Goal: Find specific page/section

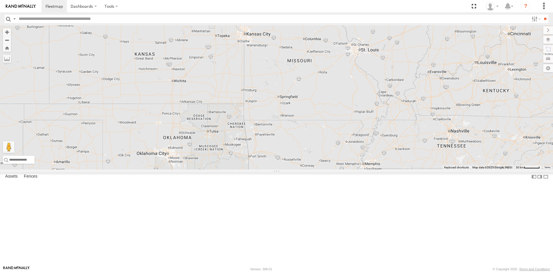
drag, startPoint x: 369, startPoint y: 150, endPoint x: 263, endPoint y: 147, distance: 106.1
click at [263, 147] on div at bounding box center [276, 97] width 553 height 144
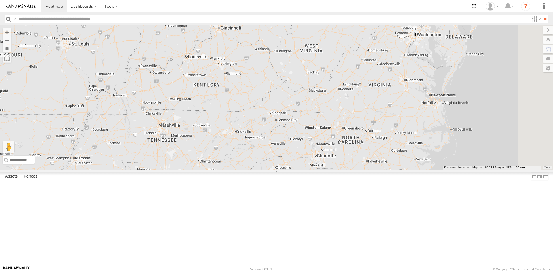
drag, startPoint x: 413, startPoint y: 144, endPoint x: 239, endPoint y: 144, distance: 173.2
click at [239, 144] on div at bounding box center [276, 97] width 553 height 144
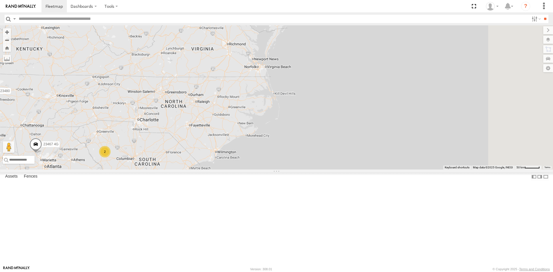
drag, startPoint x: 427, startPoint y: 197, endPoint x: 247, endPoint y: 158, distance: 184.7
click at [247, 158] on div "5 23207 NEW 2 2 23480 23467 4G" at bounding box center [276, 97] width 553 height 144
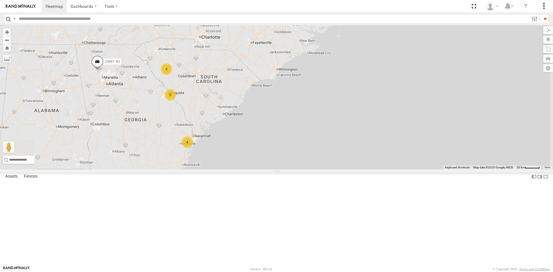
drag, startPoint x: 240, startPoint y: 210, endPoint x: 320, endPoint y: 97, distance: 138.7
click at [320, 97] on div "5 23207 NEW 2 2 23480 23467 4G 4" at bounding box center [276, 97] width 553 height 144
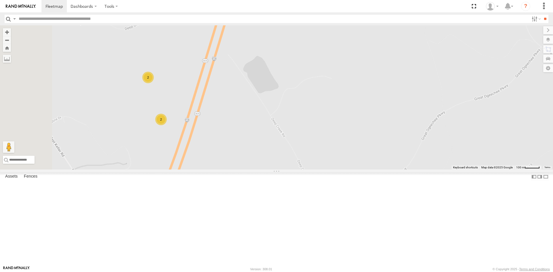
drag, startPoint x: 252, startPoint y: 150, endPoint x: 295, endPoint y: 146, distance: 43.1
click at [295, 146] on div "23207 NEW 23480 23467 4G 2 2" at bounding box center [276, 97] width 553 height 144
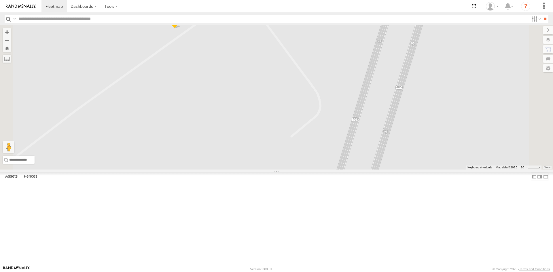
drag, startPoint x: 320, startPoint y: 138, endPoint x: 303, endPoint y: 183, distance: 48.2
click at [303, 170] on div "23207 NEW 23480 23467 4G 23462 23462 NEW 2" at bounding box center [276, 97] width 553 height 144
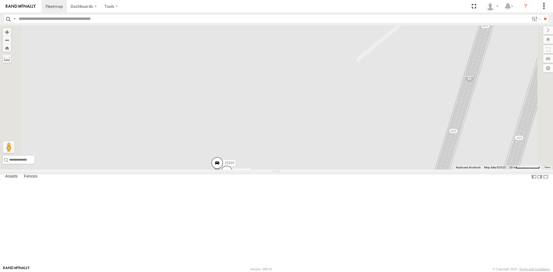
drag, startPoint x: 358, startPoint y: 159, endPoint x: 289, endPoint y: 178, distance: 71.5
click at [354, 158] on div "23333 4G 23333" at bounding box center [276, 97] width 553 height 144
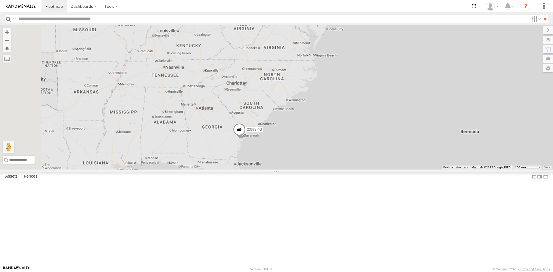
click at [301, 170] on div "23333 4G 23333" at bounding box center [276, 97] width 553 height 144
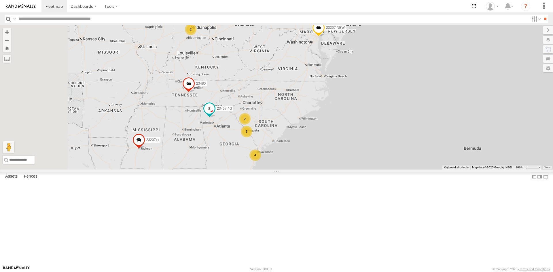
drag, startPoint x: 267, startPoint y: 131, endPoint x: 286, endPoint y: 157, distance: 32.2
click at [286, 157] on div "4 4 5 23207 NEW 2 23207xx 2 2 2 23480 23460 NEW 23467 4G 23335 4G/Active" at bounding box center [276, 97] width 553 height 144
